Goal: Obtain resource: Download file/media

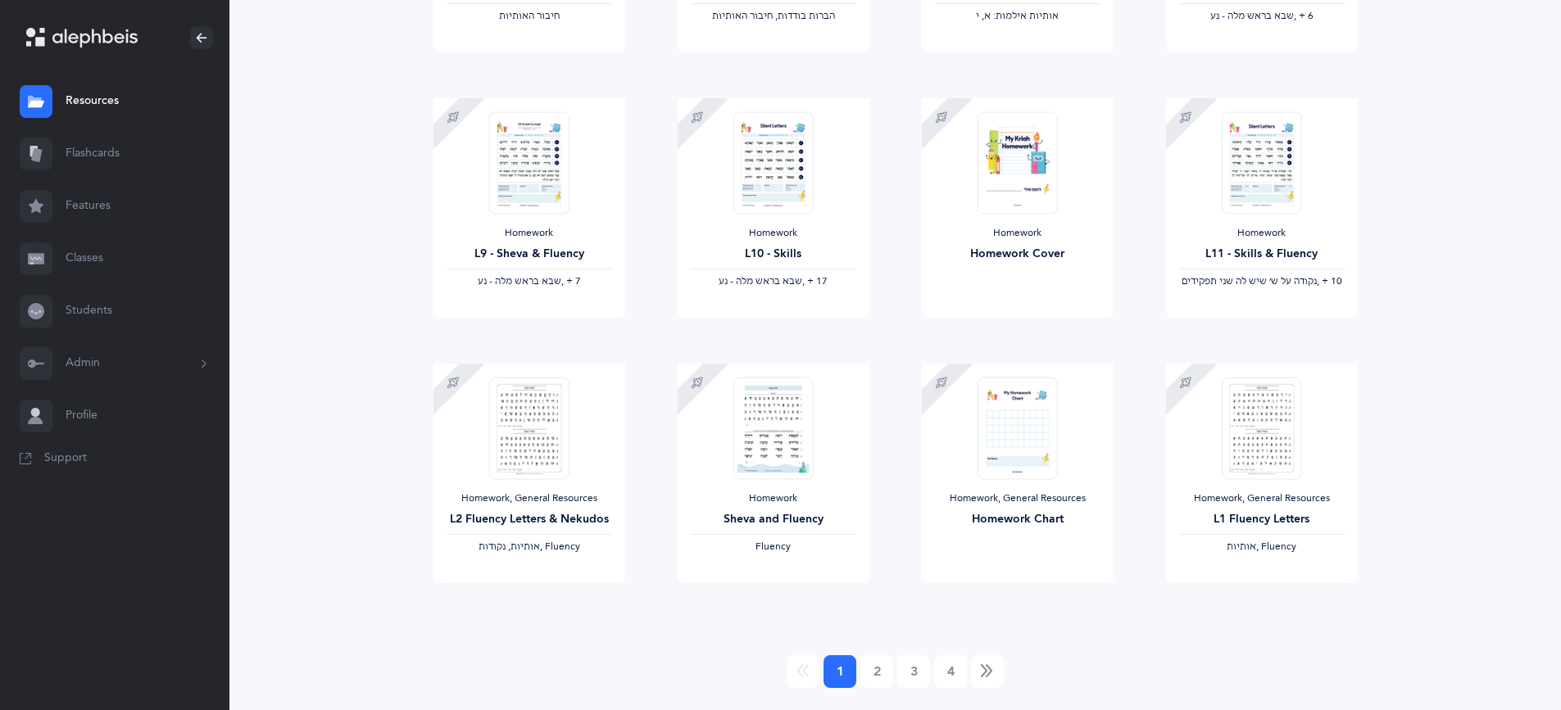
scroll to position [1241, 0]
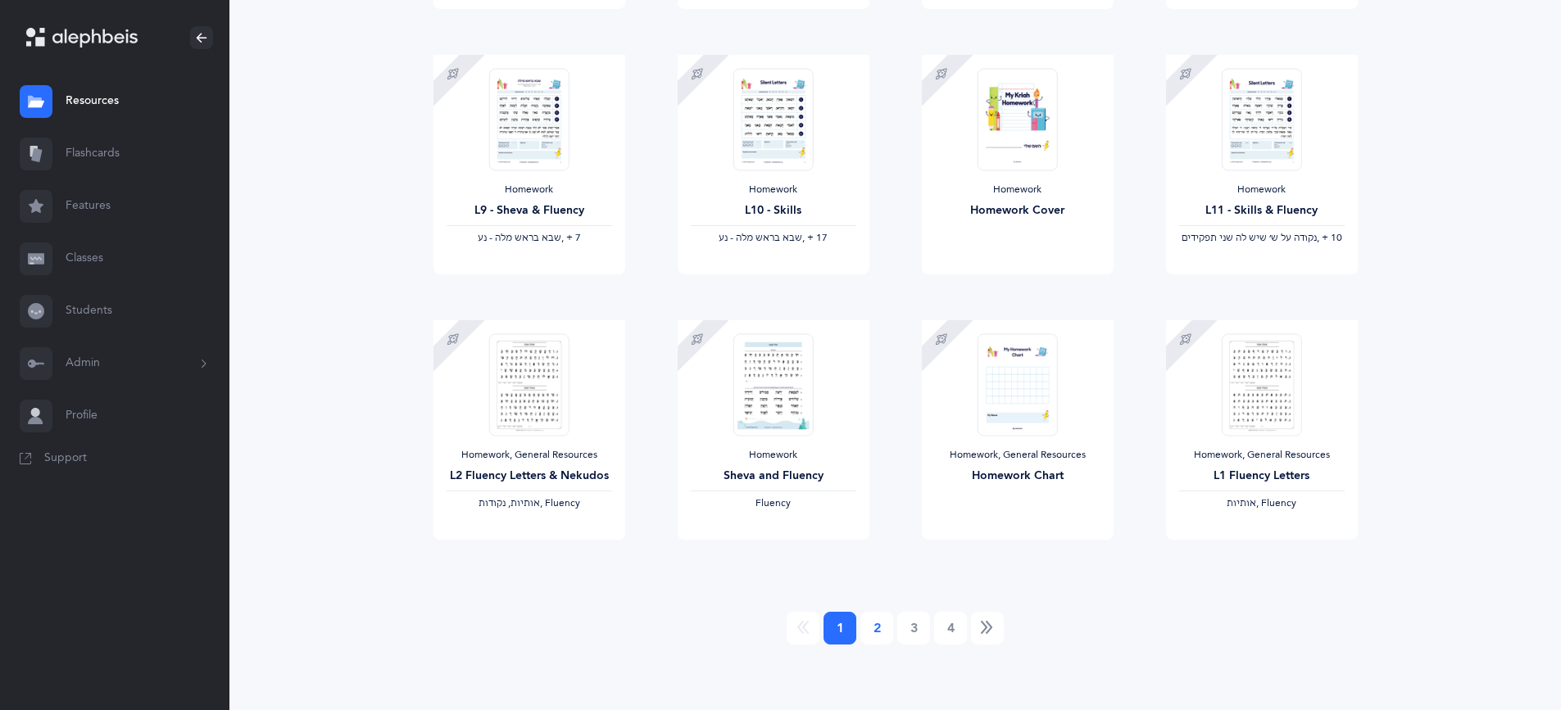
click at [889, 618] on link "2" at bounding box center [876, 628] width 33 height 33
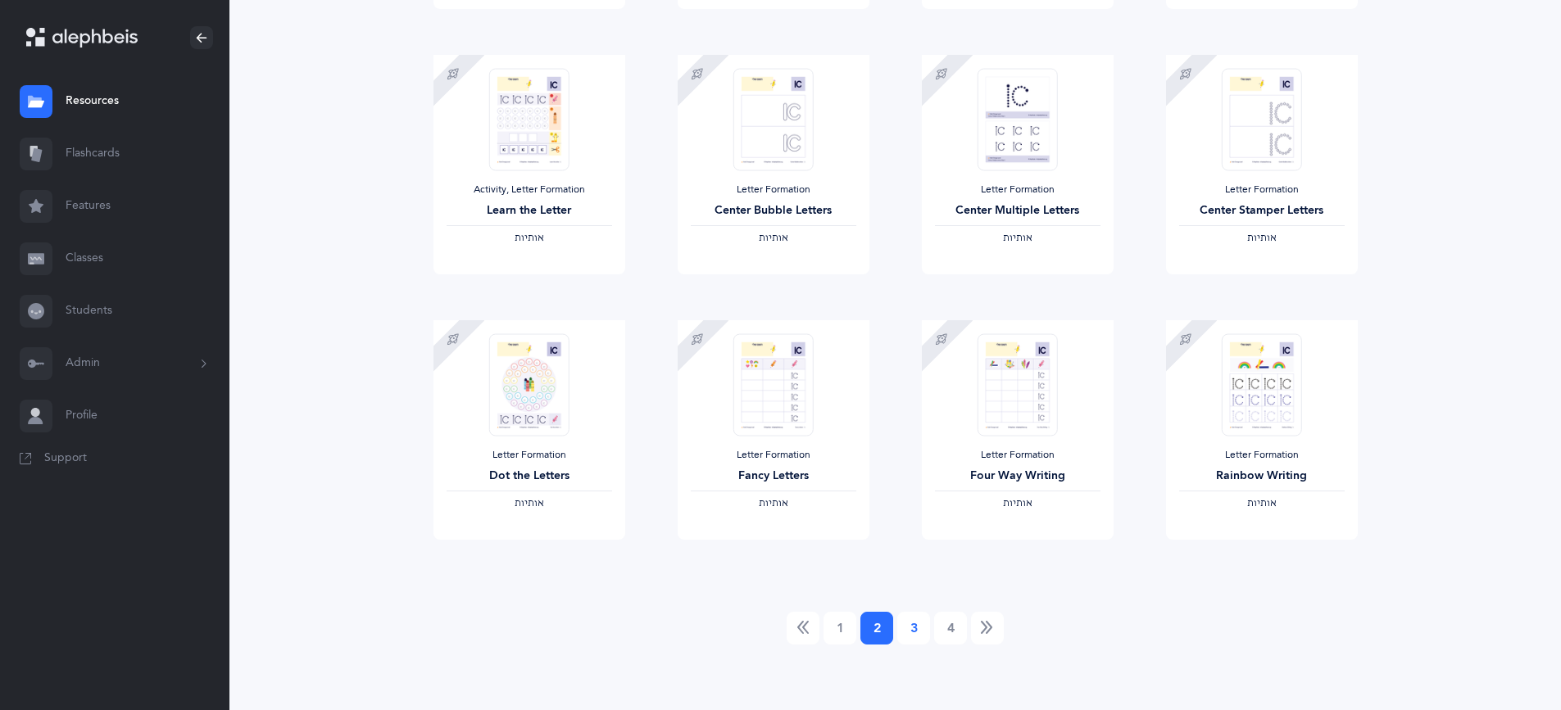
click at [914, 629] on link "3" at bounding box center [913, 628] width 33 height 33
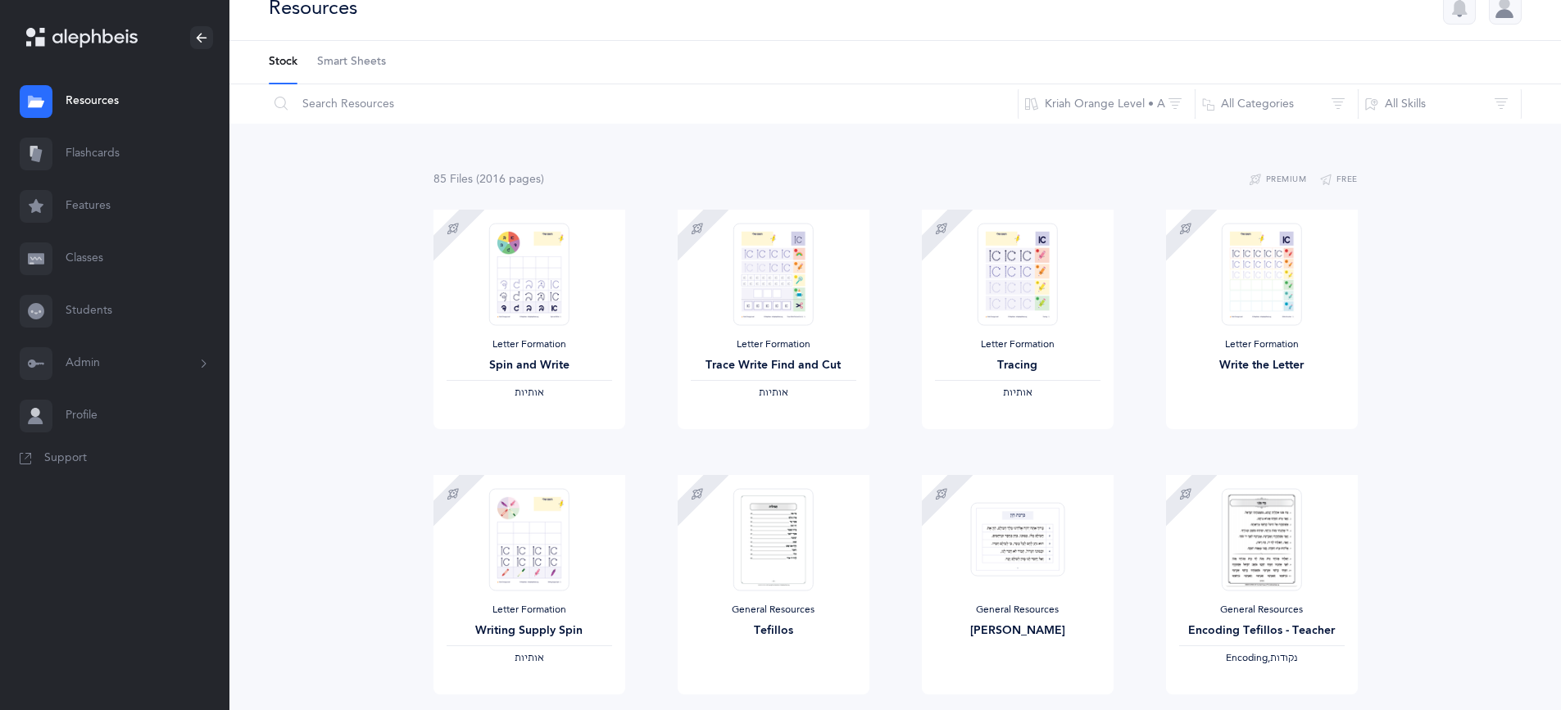
scroll to position [0, 0]
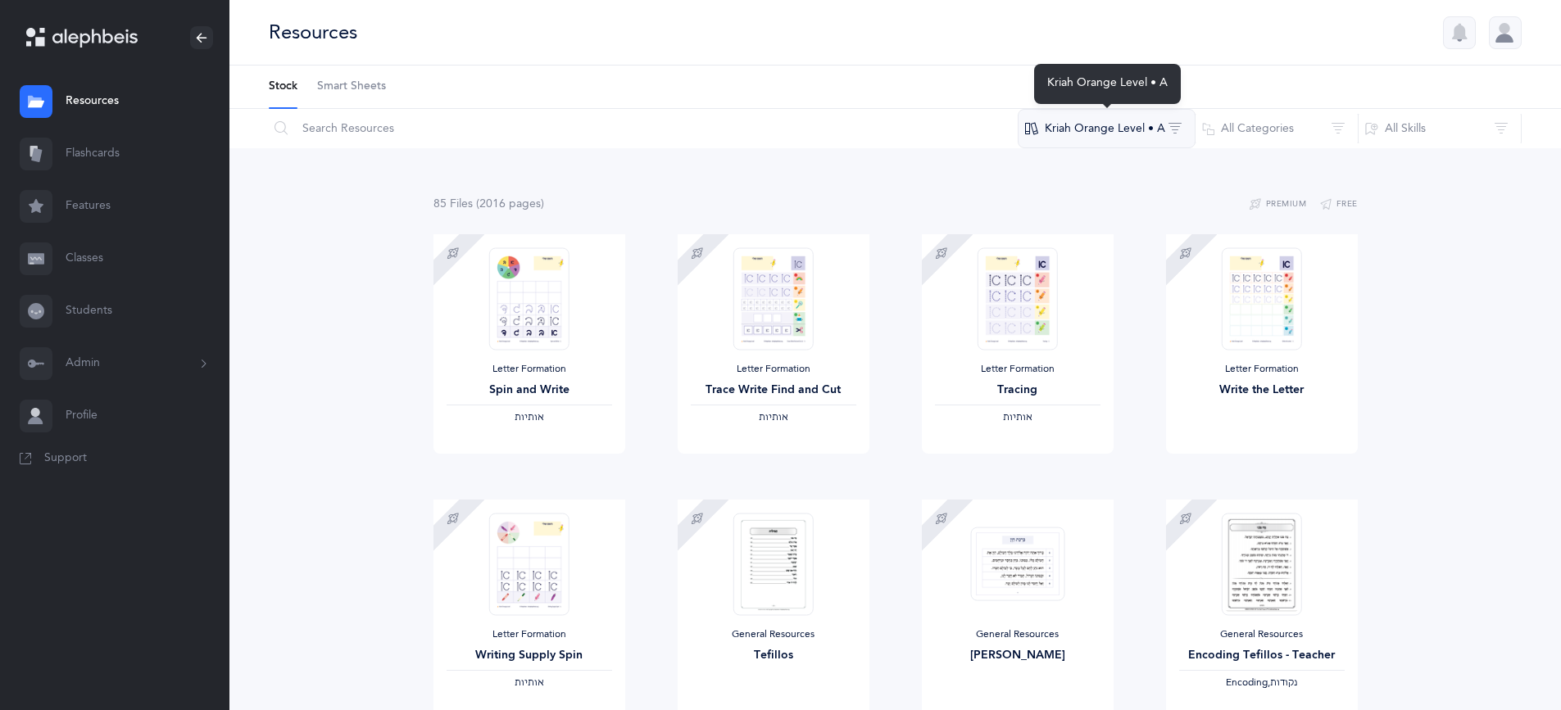
click at [1076, 130] on button "Kriah Orange Level • A" at bounding box center [1106, 128] width 178 height 39
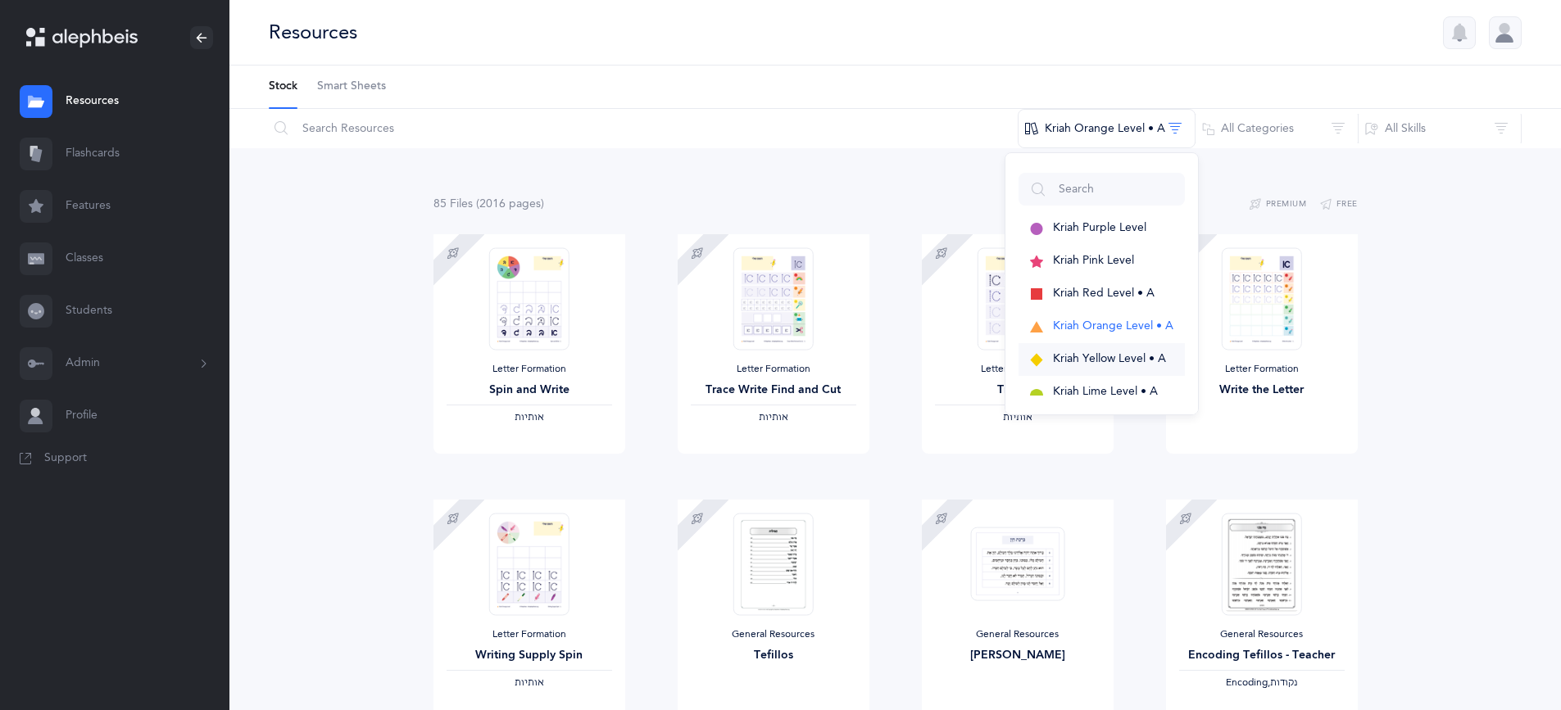
click at [1081, 359] on span "Kriah Yellow Level • A" at bounding box center [1109, 358] width 113 height 13
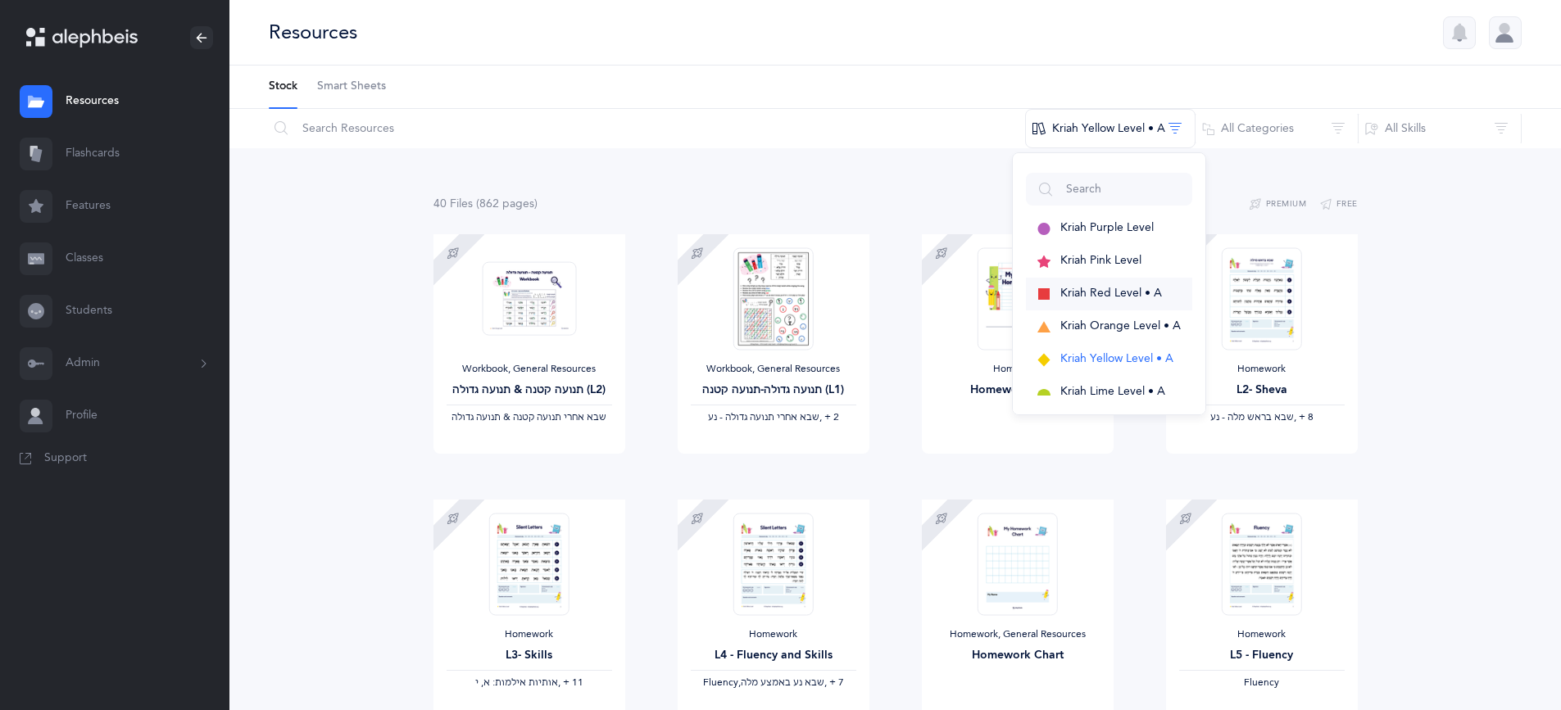
click at [1072, 293] on span "Kriah Red Level • A" at bounding box center [1111, 293] width 102 height 13
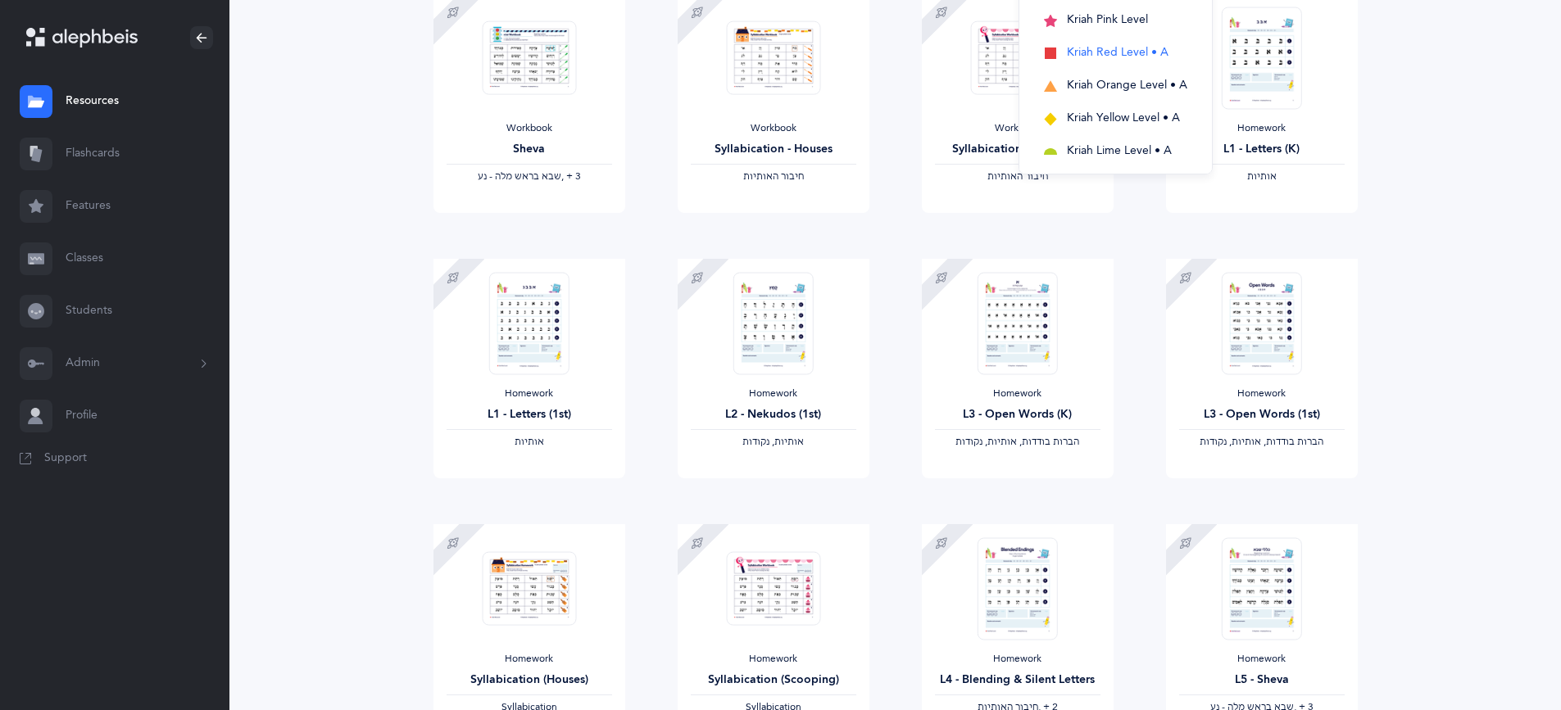
scroll to position [246, 0]
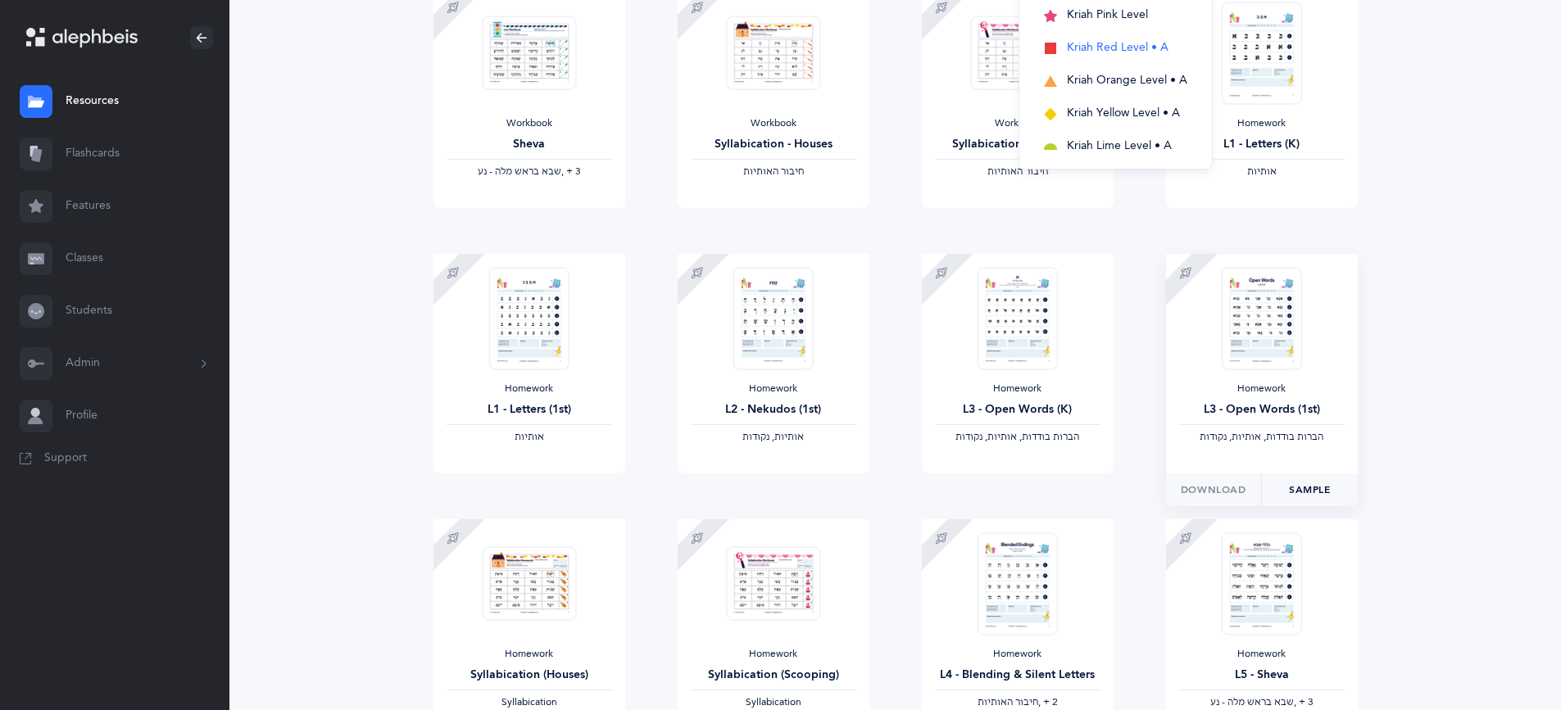
click at [1317, 487] on link "Sample" at bounding box center [1309, 490] width 97 height 33
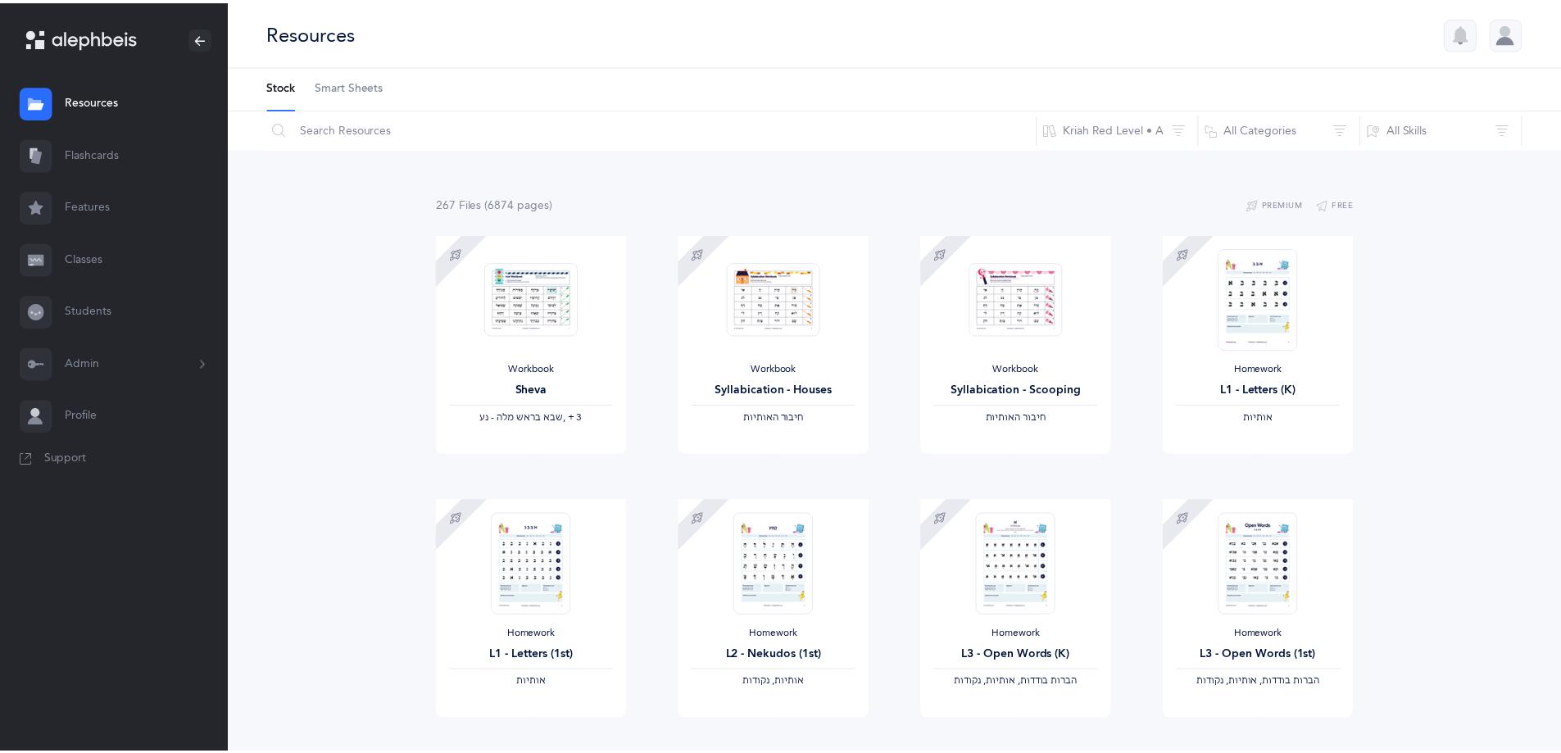
scroll to position [246, 0]
